Goal: Task Accomplishment & Management: Manage account settings

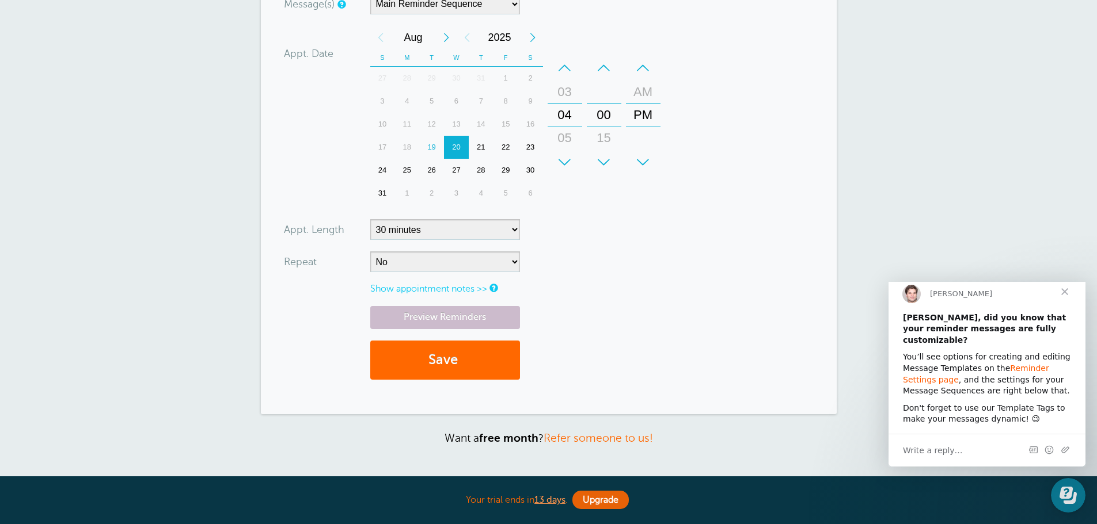
click at [1022, 367] on link "Reminder Settings page" at bounding box center [976, 374] width 146 height 21
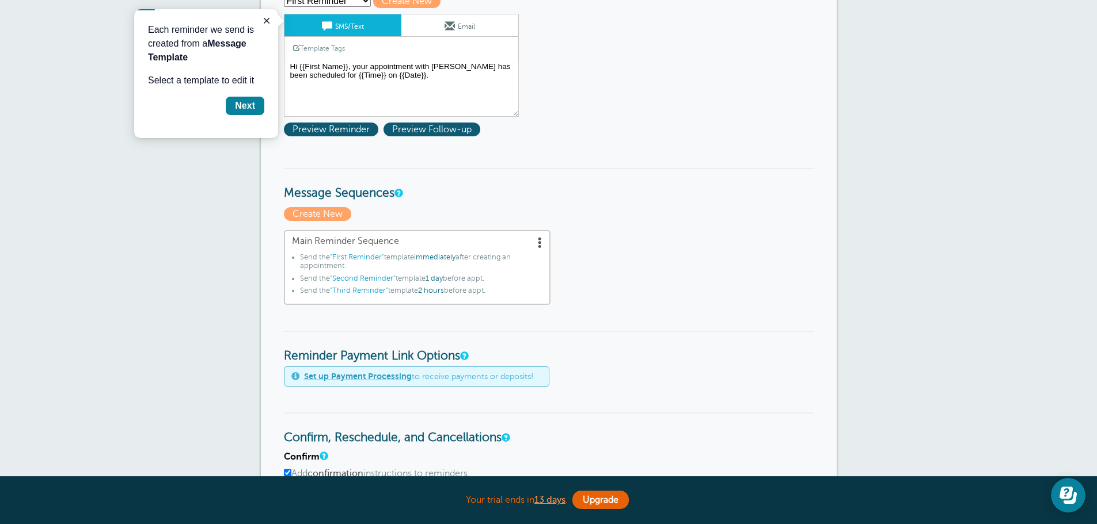
scroll to position [168, 0]
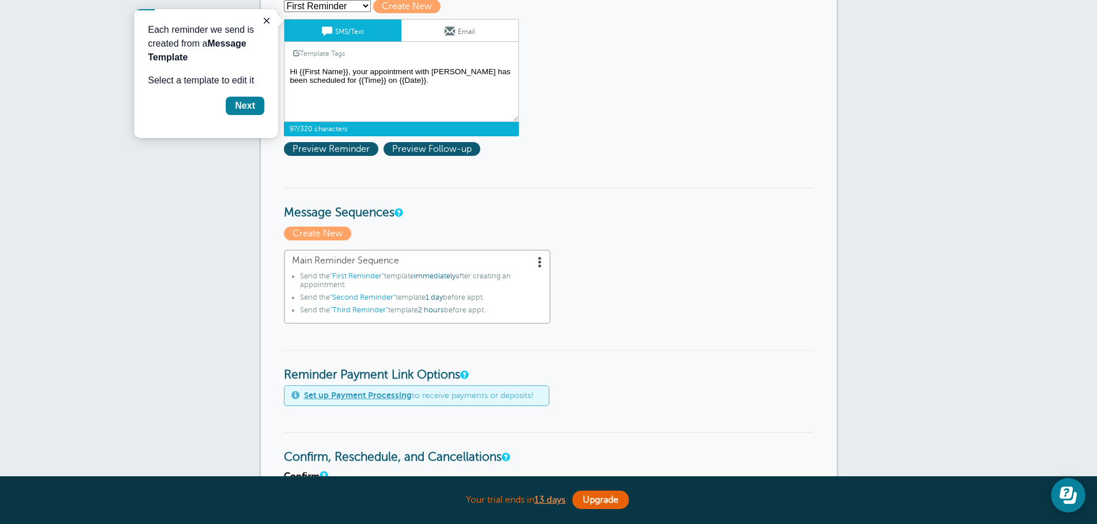
click at [430, 93] on textarea "Hi {{First Name}}, your appointment with Bowden Law has been scheduled for {{Ti…" at bounding box center [401, 93] width 235 height 58
drag, startPoint x: 415, startPoint y: 85, endPoint x: 284, endPoint y: 72, distance: 131.8
click at [284, 72] on textarea "Hi {{First Name}}, your appointment with Bowden Law has been scheduled for {{Ti…" at bounding box center [401, 93] width 235 height 58
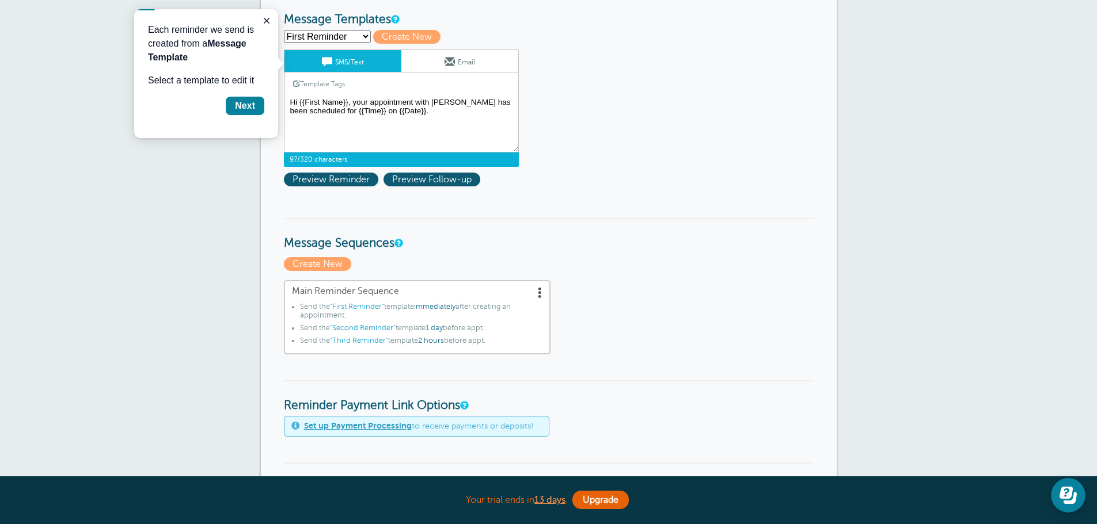
scroll to position [110, 0]
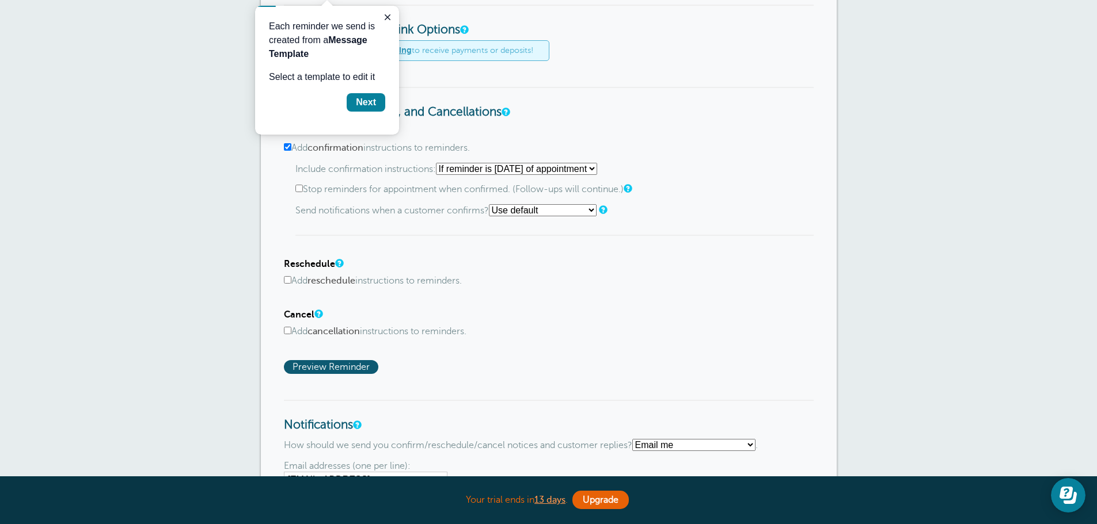
scroll to position [225, 0]
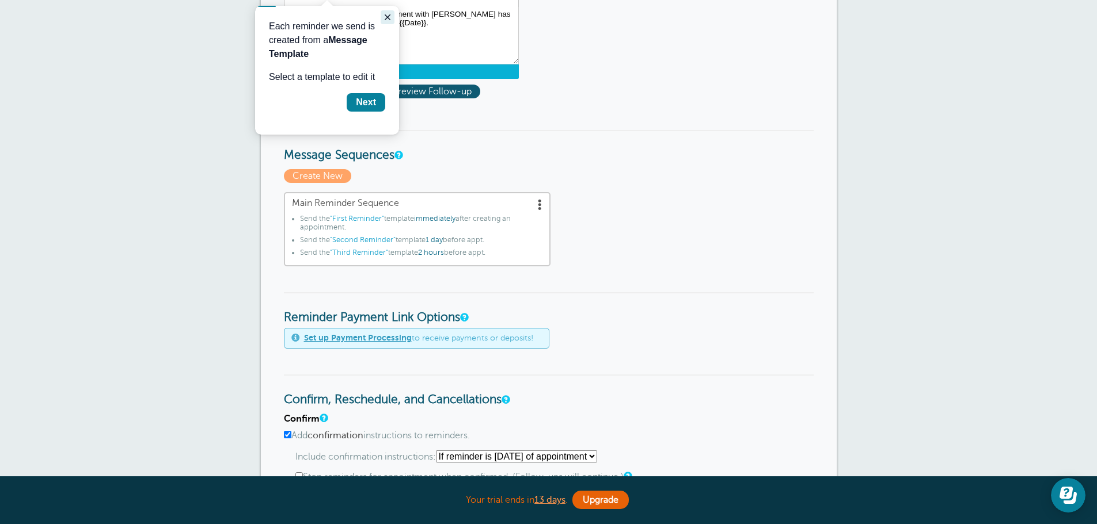
click at [386, 21] on icon "Close guide" at bounding box center [387, 17] width 9 height 9
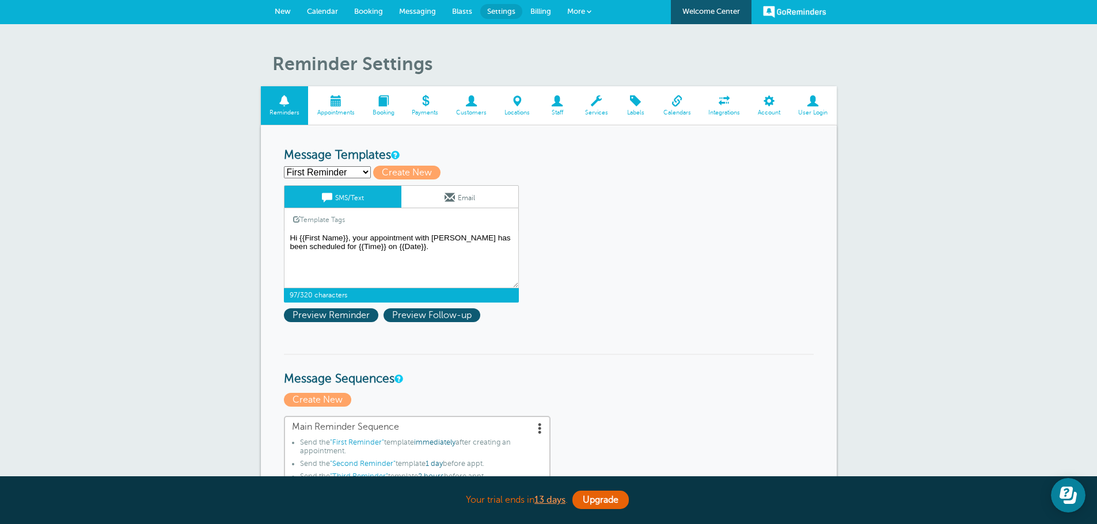
scroll to position [0, 0]
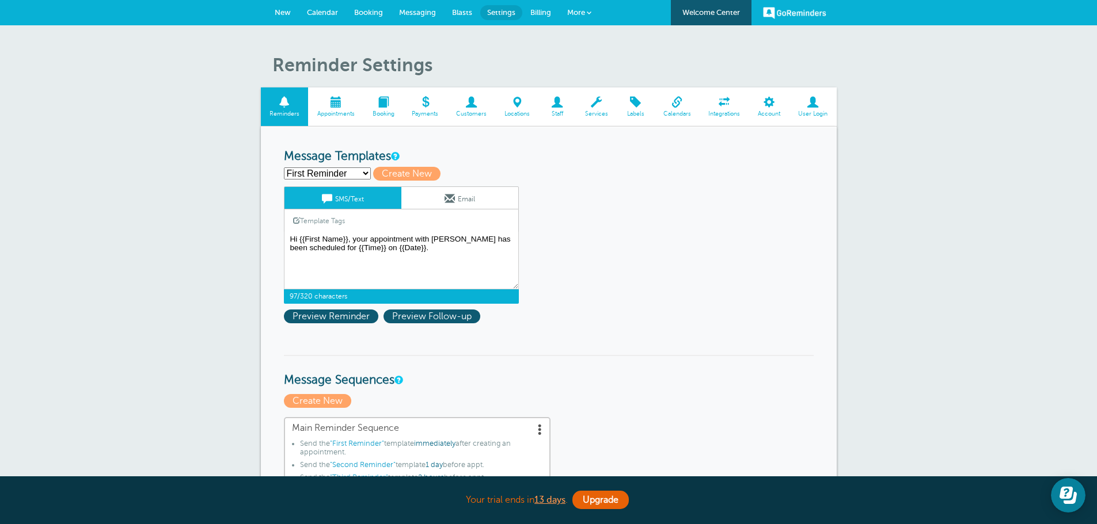
click at [329, 105] on span at bounding box center [335, 102] width 55 height 11
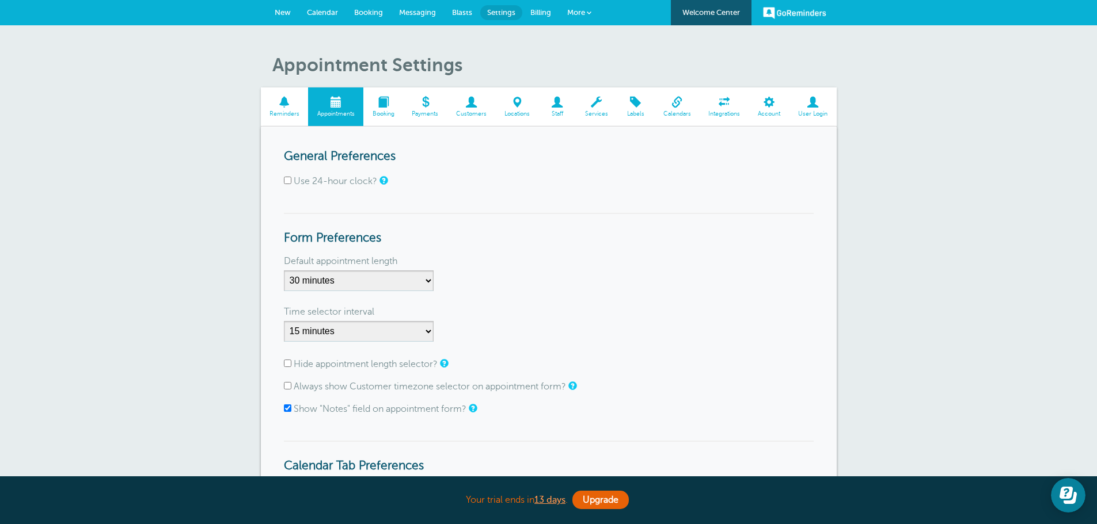
click at [386, 105] on span at bounding box center [383, 102] width 40 height 11
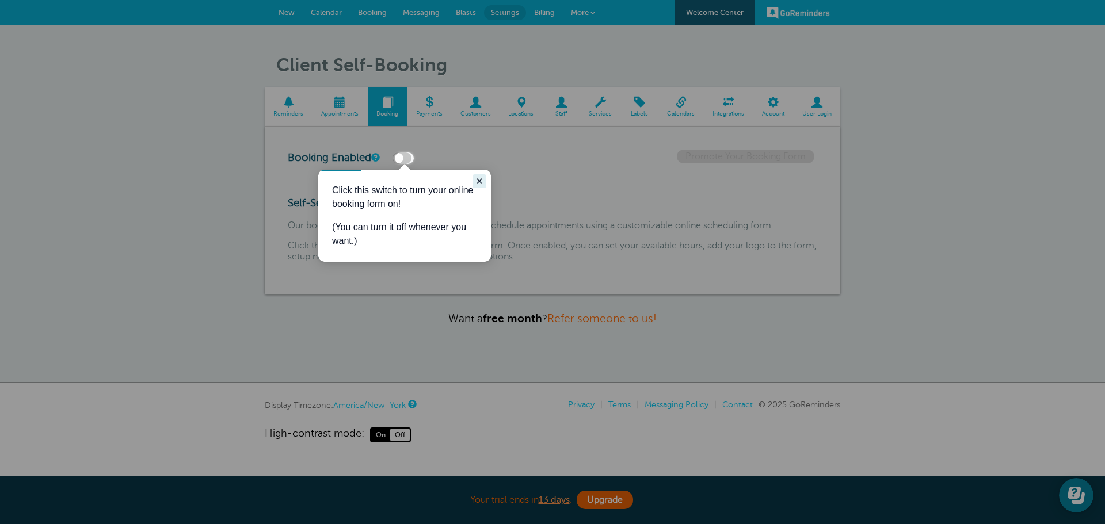
click at [479, 182] on icon "Close guide" at bounding box center [480, 181] width 6 height 6
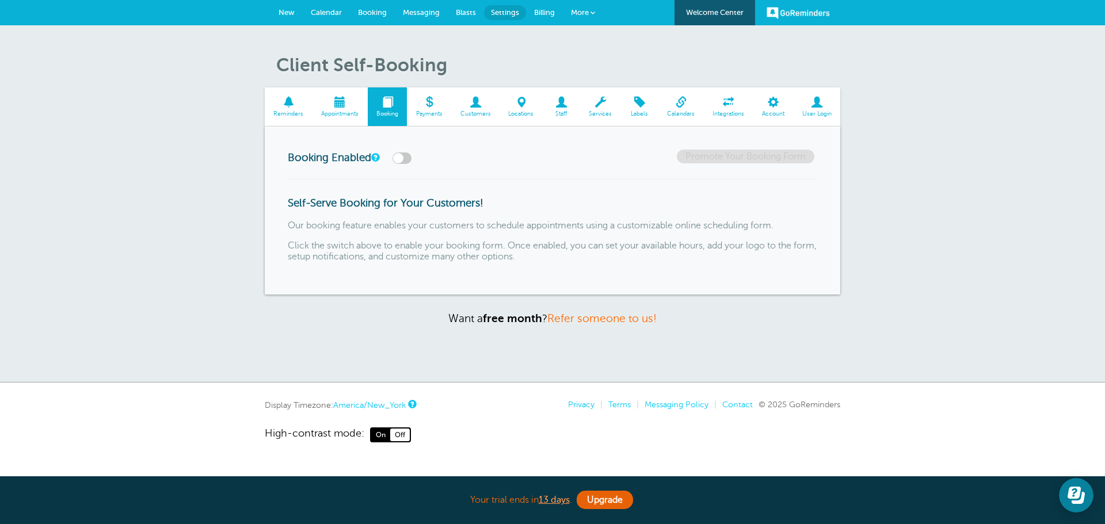
click at [421, 100] on span at bounding box center [429, 102] width 44 height 11
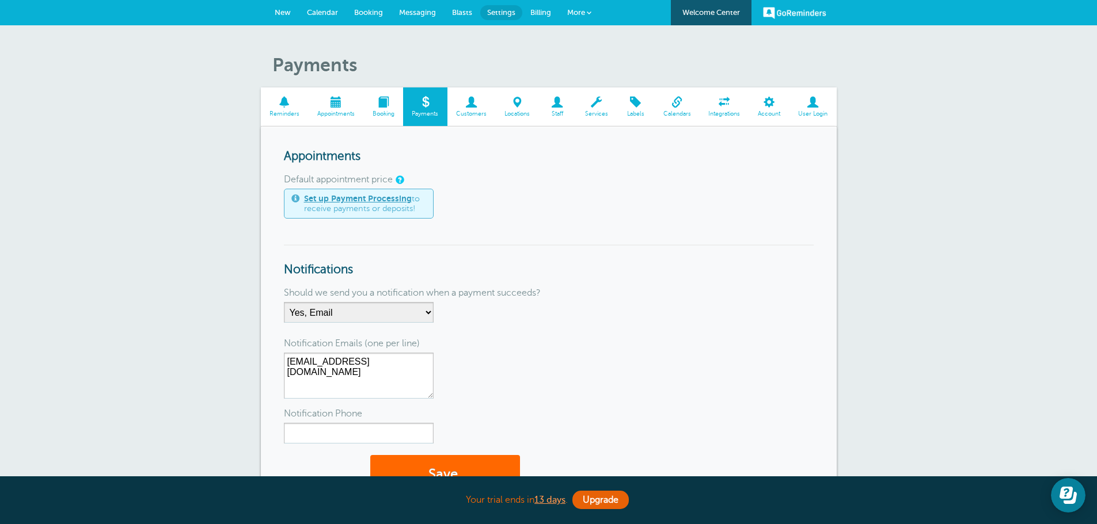
click at [472, 106] on span at bounding box center [471, 102] width 48 height 11
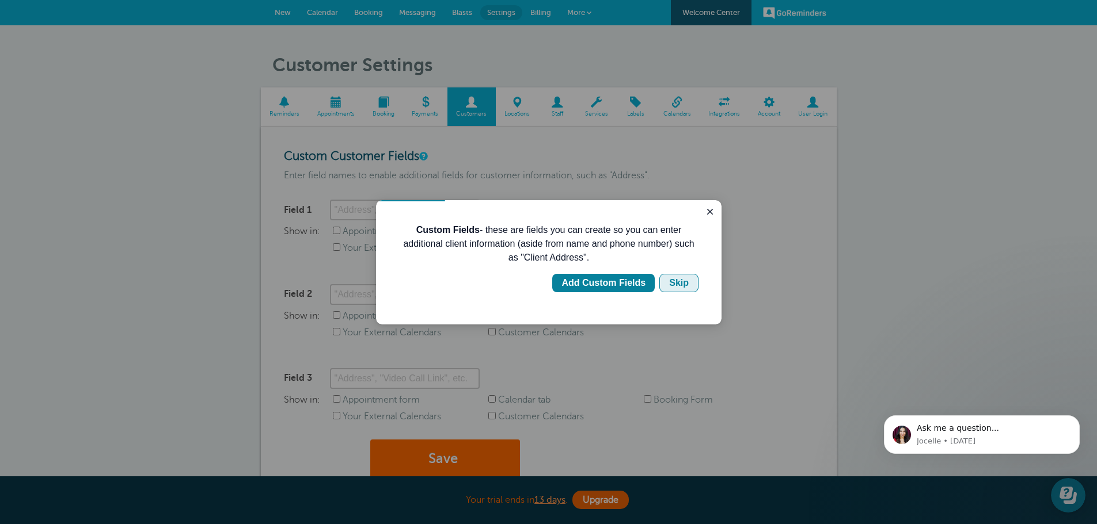
click at [680, 286] on div "Skip" at bounding box center [679, 283] width 20 height 14
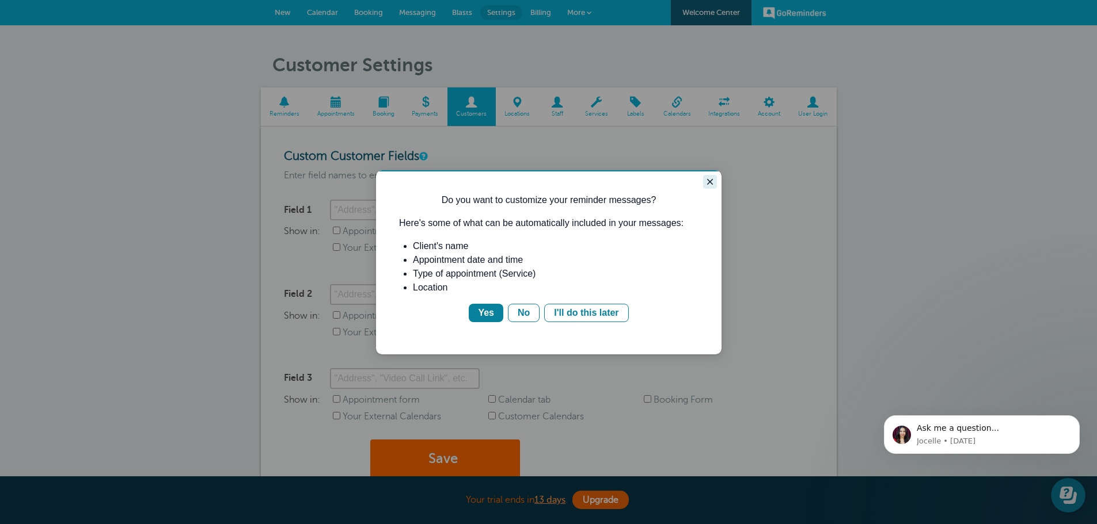
click at [714, 178] on button "Close guide" at bounding box center [710, 182] width 14 height 14
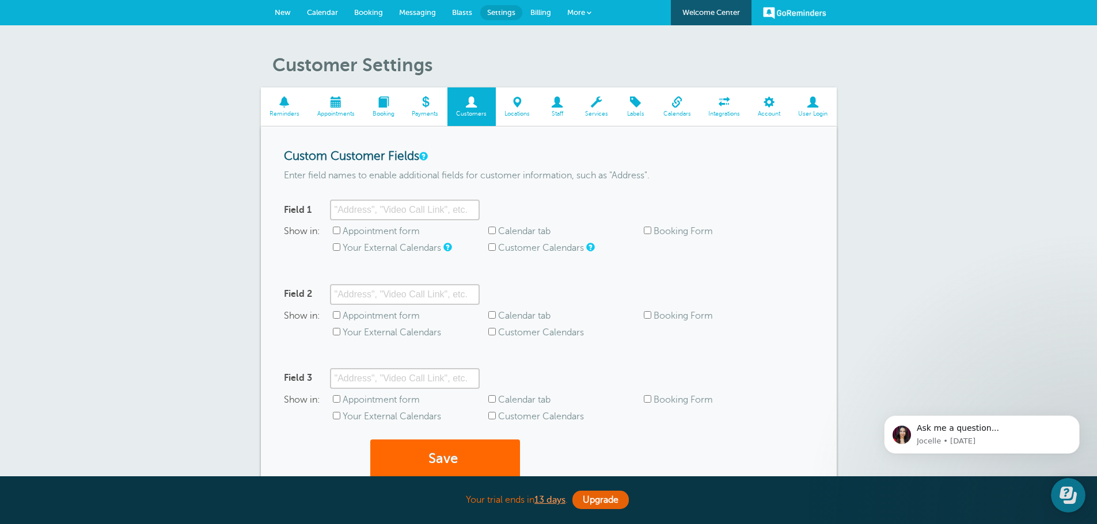
click at [272, 108] on link "Reminders" at bounding box center [285, 106] width 48 height 39
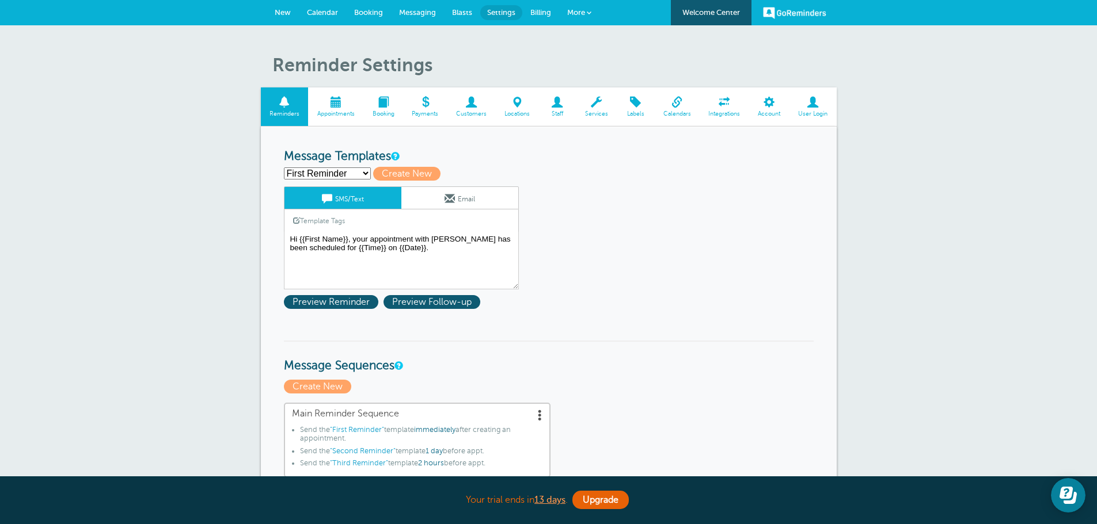
click at [686, 108] on span at bounding box center [676, 102] width 45 height 11
